Goal: Task Accomplishment & Management: Complete application form

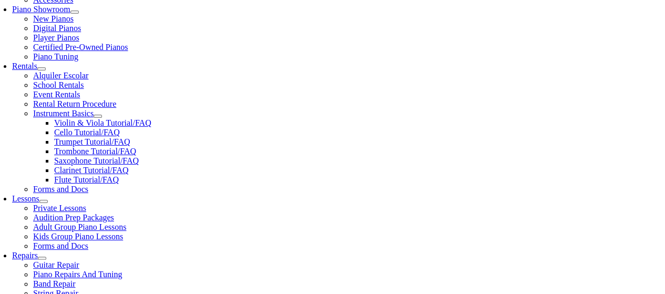
scroll to position [329, 0]
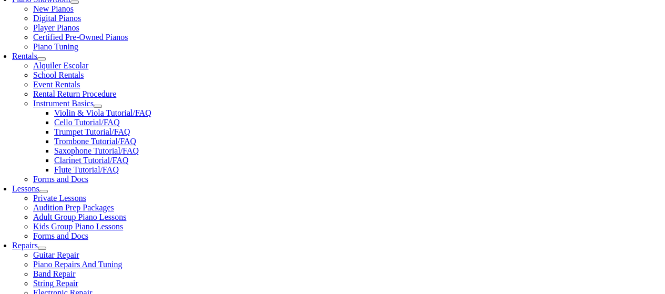
type input "gener"
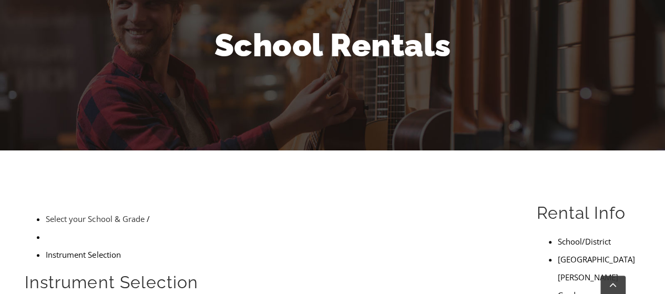
scroll to position [139, 0]
